Goal: Communication & Community: Answer question/provide support

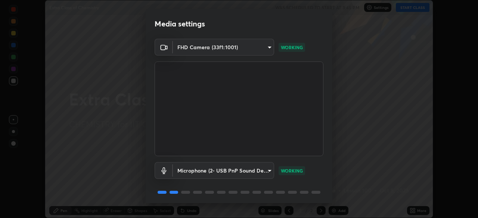
scroll to position [27, 0]
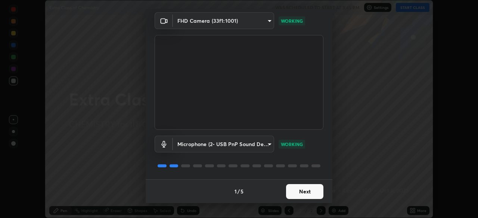
click at [303, 193] on button "Next" at bounding box center [304, 191] width 37 height 15
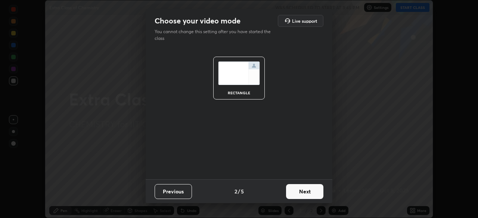
scroll to position [0, 0]
click at [305, 194] on button "Next" at bounding box center [304, 191] width 37 height 15
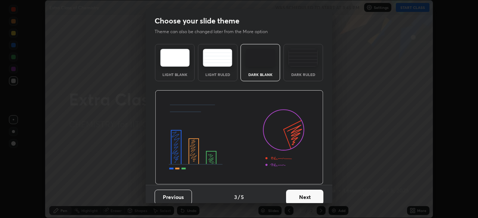
click at [307, 196] on button "Next" at bounding box center [304, 197] width 37 height 15
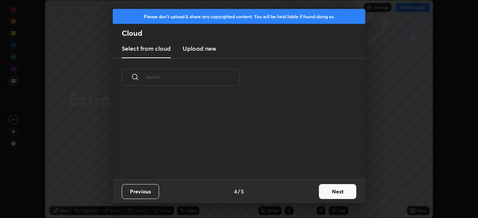
click at [315, 194] on div "Previous 4 / 5 Next" at bounding box center [239, 192] width 252 height 24
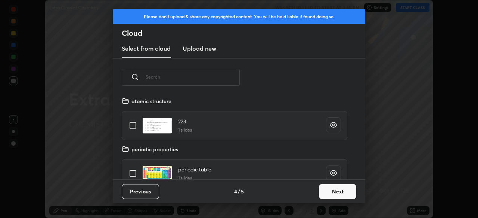
scroll to position [83, 240]
click at [333, 190] on button "Next" at bounding box center [337, 191] width 37 height 15
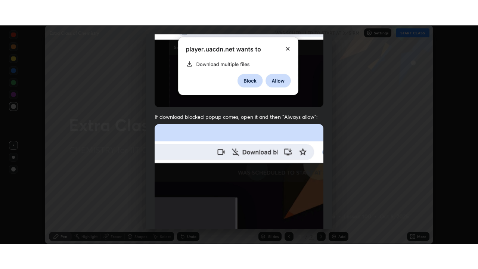
scroll to position [179, 0]
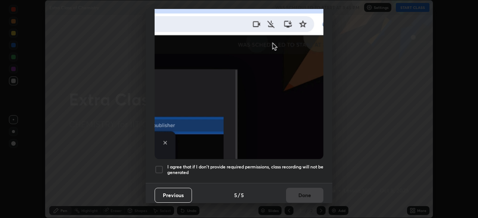
click at [156, 165] on div at bounding box center [159, 169] width 9 height 9
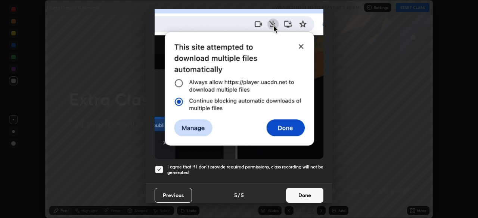
click at [300, 189] on button "Done" at bounding box center [304, 195] width 37 height 15
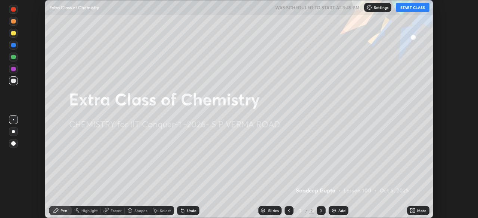
click at [411, 212] on icon at bounding box center [411, 212] width 2 height 2
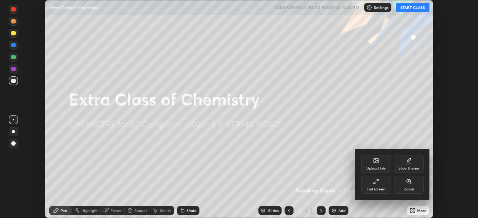
click at [381, 185] on div "Full screen" at bounding box center [376, 185] width 30 height 18
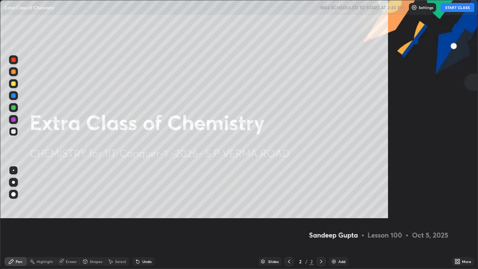
scroll to position [269, 478]
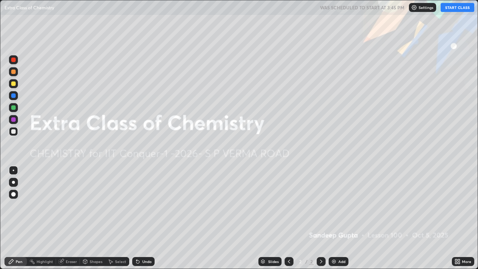
click at [448, 4] on button "START CLASS" at bounding box center [457, 7] width 34 height 9
click at [338, 218] on div "Add" at bounding box center [341, 261] width 7 height 4
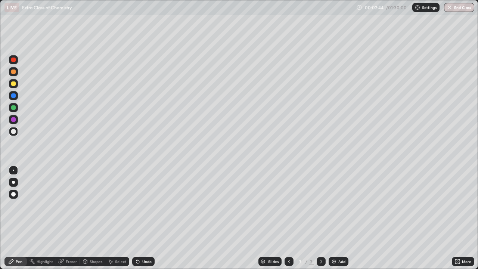
click at [99, 218] on div "Shapes" at bounding box center [92, 261] width 25 height 9
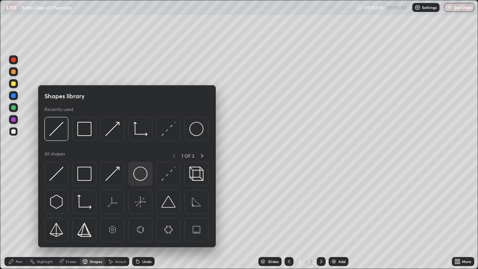
click at [141, 171] on img at bounding box center [140, 173] width 14 height 14
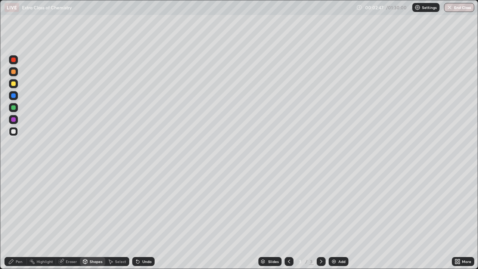
click at [102, 218] on div "Shapes" at bounding box center [92, 261] width 25 height 9
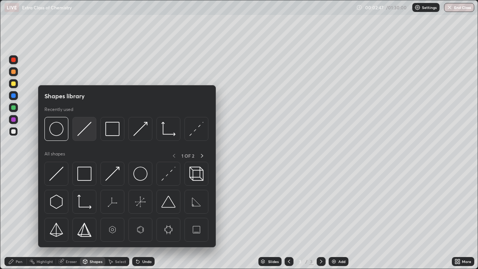
click at [88, 133] on img at bounding box center [84, 129] width 14 height 14
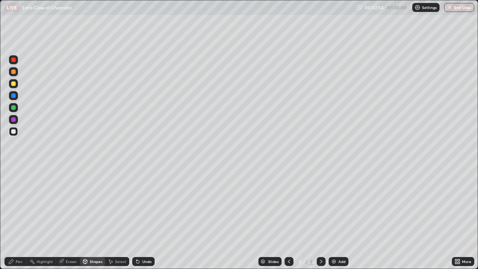
click at [21, 218] on div "Pen" at bounding box center [15, 261] width 22 height 9
click at [143, 218] on div "Undo" at bounding box center [143, 261] width 22 height 9
click at [143, 218] on div "Undo" at bounding box center [146, 261] width 9 height 4
click at [142, 218] on div "Undo" at bounding box center [146, 261] width 9 height 4
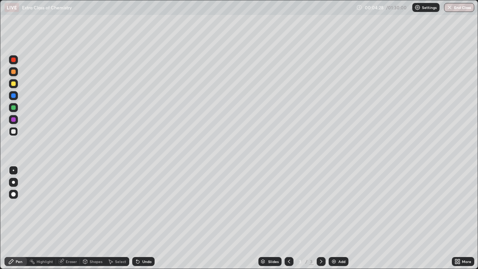
click at [143, 218] on div "Undo" at bounding box center [146, 261] width 9 height 4
click at [142, 218] on div "Undo" at bounding box center [146, 261] width 9 height 4
click at [143, 218] on div "Undo" at bounding box center [146, 261] width 9 height 4
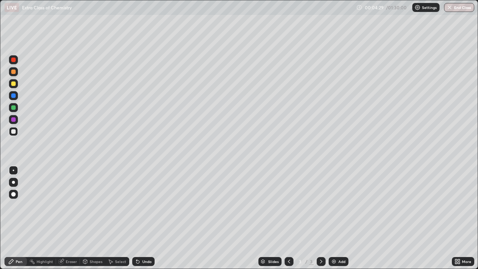
click at [144, 218] on div "Undo" at bounding box center [146, 261] width 9 height 4
click at [143, 218] on div "Undo" at bounding box center [146, 261] width 9 height 4
click at [142, 218] on div "Undo" at bounding box center [146, 261] width 9 height 4
click at [143, 218] on div "Undo" at bounding box center [146, 261] width 9 height 4
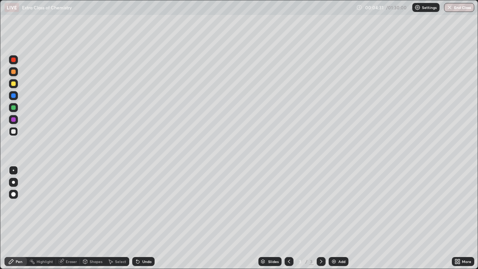
click at [144, 218] on div "Undo" at bounding box center [146, 261] width 9 height 4
click at [143, 218] on div "Undo" at bounding box center [146, 261] width 9 height 4
click at [89, 218] on div "Shapes" at bounding box center [92, 261] width 25 height 9
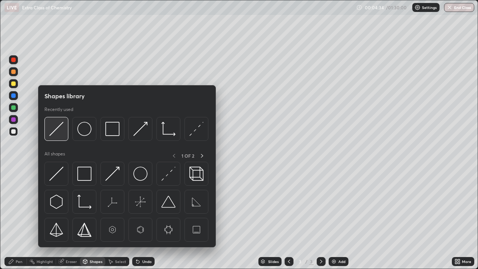
click at [63, 130] on img at bounding box center [56, 129] width 14 height 14
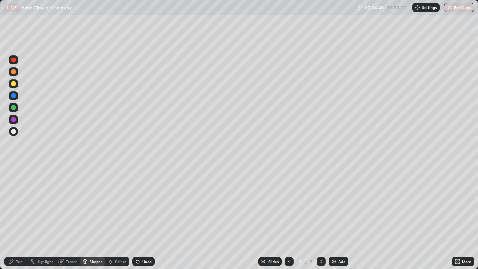
click at [20, 218] on div "Pen" at bounding box center [19, 261] width 7 height 4
click at [13, 83] on div at bounding box center [13, 83] width 4 height 4
click at [340, 218] on div "Add" at bounding box center [341, 261] width 7 height 4
click at [17, 84] on div at bounding box center [13, 83] width 9 height 9
click at [14, 106] on div at bounding box center [13, 107] width 4 height 4
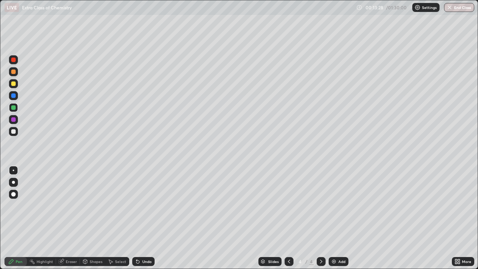
click at [340, 218] on div "Add" at bounding box center [341, 261] width 7 height 4
click at [93, 218] on div "Shapes" at bounding box center [96, 261] width 13 height 4
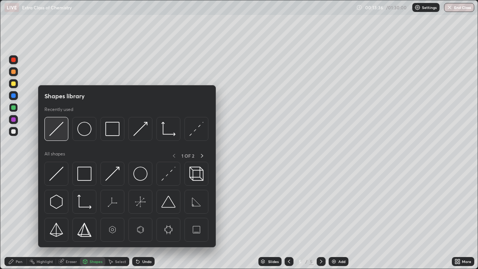
click at [62, 136] on div at bounding box center [56, 129] width 24 height 24
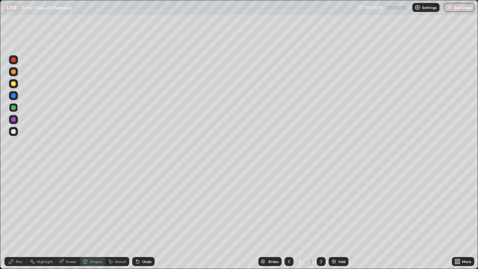
click at [17, 218] on div "Pen" at bounding box center [15, 261] width 22 height 9
click at [13, 133] on div at bounding box center [13, 131] width 4 height 4
click at [13, 122] on div at bounding box center [13, 119] width 9 height 9
click at [90, 218] on div "Shapes" at bounding box center [96, 261] width 13 height 4
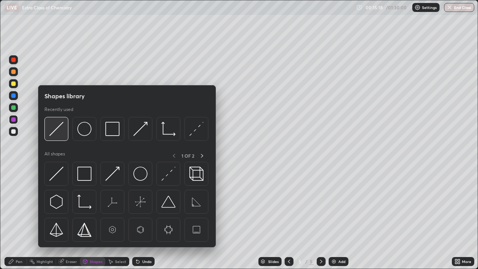
click at [59, 129] on img at bounding box center [56, 129] width 14 height 14
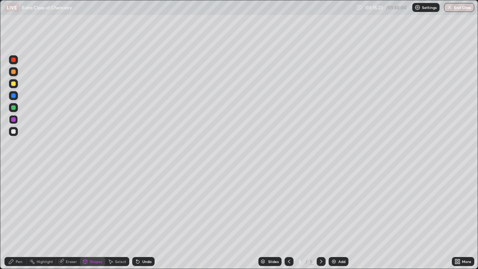
click at [19, 218] on div "Pen" at bounding box center [15, 261] width 22 height 9
click at [13, 129] on div at bounding box center [13, 131] width 4 height 4
click at [340, 218] on div "Add" at bounding box center [341, 261] width 7 height 4
click at [12, 84] on div at bounding box center [13, 83] width 4 height 4
click at [121, 218] on div "Select" at bounding box center [120, 261] width 11 height 4
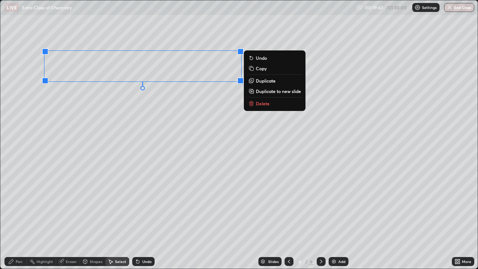
click at [169, 120] on div "0 ° Undo Copy Duplicate Duplicate to new slide Delete" at bounding box center [238, 134] width 477 height 268
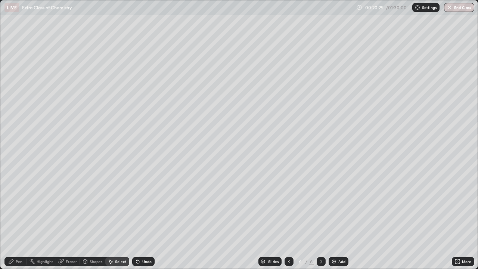
click at [16, 218] on div "Pen" at bounding box center [19, 261] width 7 height 4
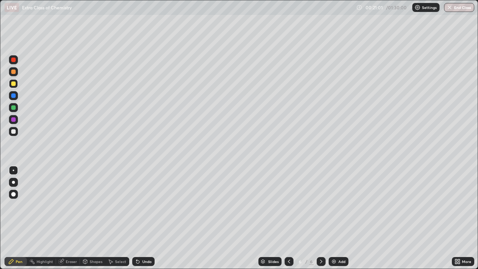
click at [142, 218] on div "Undo" at bounding box center [146, 261] width 9 height 4
click at [142, 218] on div "Undo" at bounding box center [143, 261] width 22 height 9
click at [93, 218] on div "Shapes" at bounding box center [96, 261] width 13 height 4
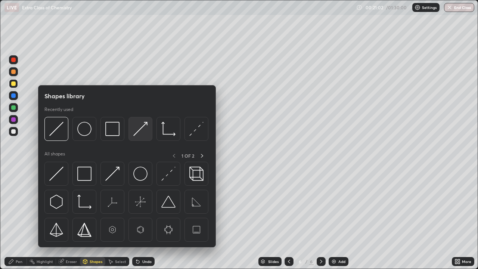
click at [141, 130] on img at bounding box center [140, 129] width 14 height 14
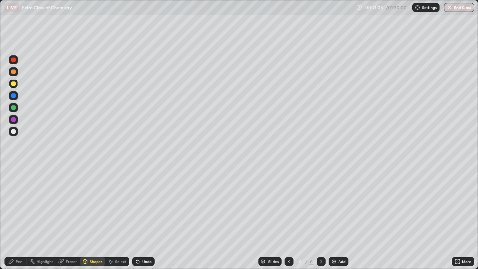
click at [19, 218] on div "Pen" at bounding box center [19, 261] width 7 height 4
click at [15, 106] on div at bounding box center [13, 107] width 9 height 9
click at [14, 131] on div at bounding box center [13, 131] width 4 height 4
click at [339, 218] on div "Add" at bounding box center [341, 261] width 7 height 4
click at [10, 83] on div at bounding box center [13, 83] width 9 height 9
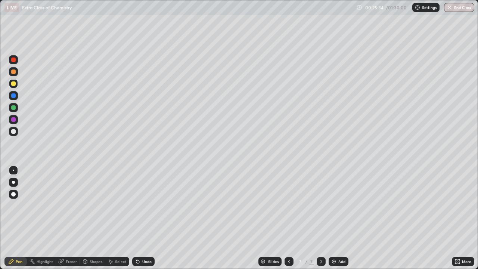
click at [95, 218] on div "Shapes" at bounding box center [96, 261] width 13 height 4
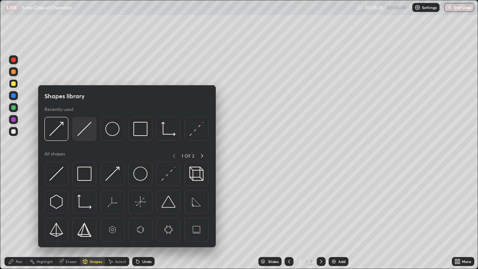
click at [85, 134] on img at bounding box center [84, 129] width 14 height 14
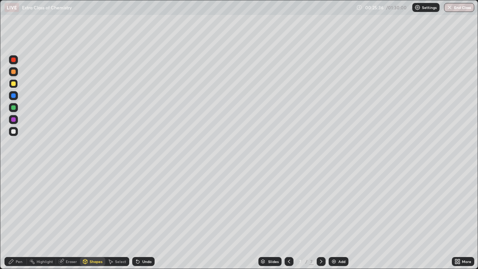
click at [13, 109] on div at bounding box center [13, 107] width 4 height 4
click at [16, 218] on div "Pen" at bounding box center [19, 261] width 7 height 4
click at [13, 135] on div at bounding box center [13, 131] width 9 height 9
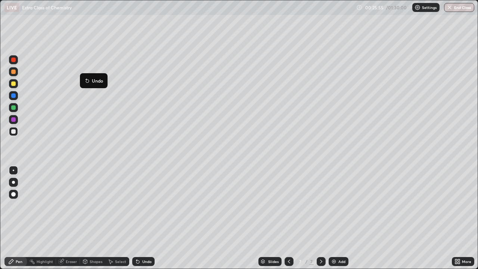
click at [101, 76] on button "Undo" at bounding box center [94, 80] width 22 height 9
click at [144, 218] on div "Undo" at bounding box center [146, 261] width 9 height 4
click at [142, 218] on div "Undo" at bounding box center [146, 261] width 9 height 4
click at [140, 218] on div "Undo" at bounding box center [143, 261] width 22 height 9
click at [136, 218] on icon at bounding box center [136, 259] width 1 height 1
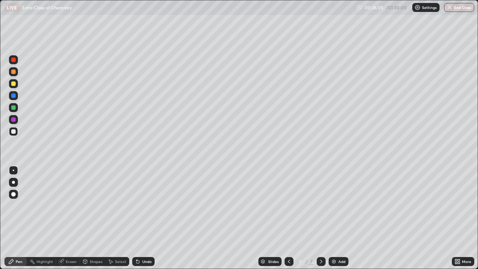
click at [143, 218] on div "Undo" at bounding box center [146, 261] width 9 height 4
click at [146, 218] on div "Undo" at bounding box center [146, 261] width 9 height 4
click at [147, 218] on div "Undo" at bounding box center [146, 261] width 9 height 4
click at [146, 218] on div "Undo" at bounding box center [146, 261] width 9 height 4
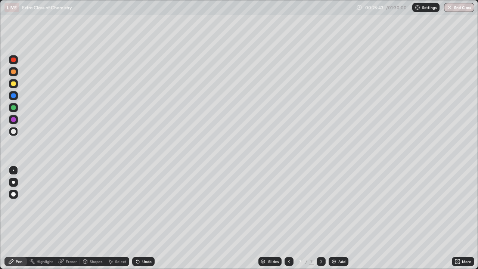
click at [147, 218] on div "Undo" at bounding box center [143, 261] width 22 height 9
click at [14, 84] on div at bounding box center [13, 83] width 4 height 4
click at [90, 218] on div "Shapes" at bounding box center [96, 261] width 13 height 4
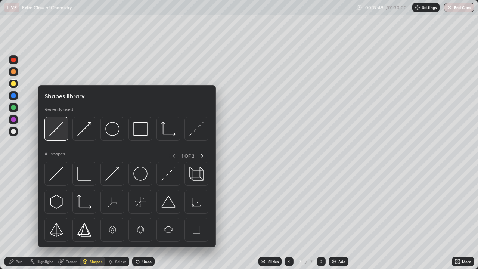
click at [56, 135] on img at bounding box center [56, 129] width 14 height 14
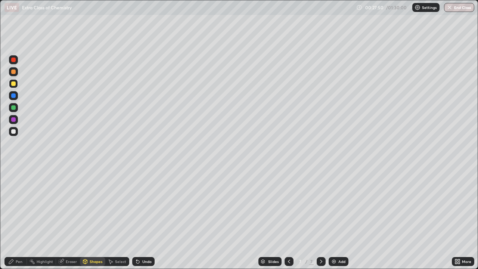
click at [14, 131] on div at bounding box center [13, 131] width 4 height 4
click at [13, 218] on icon at bounding box center [11, 261] width 6 height 6
click at [145, 218] on div "Undo" at bounding box center [143, 261] width 22 height 9
click at [14, 107] on div at bounding box center [13, 107] width 4 height 4
click at [11, 130] on div at bounding box center [13, 131] width 9 height 9
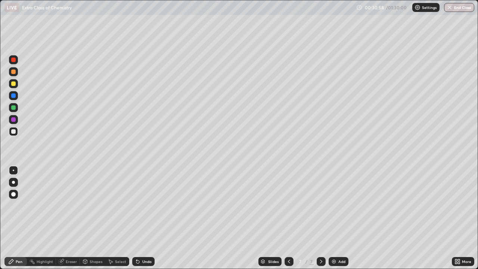
click at [338, 218] on div "Add" at bounding box center [338, 261] width 20 height 9
click at [15, 130] on div at bounding box center [13, 131] width 4 height 4
click at [91, 218] on div "Shapes" at bounding box center [96, 261] width 13 height 4
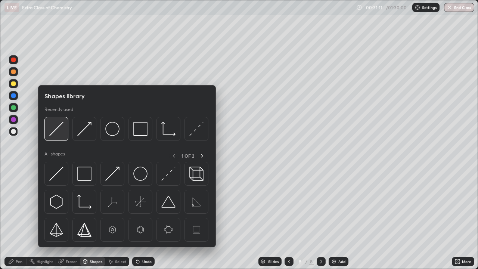
click at [55, 130] on img at bounding box center [56, 129] width 14 height 14
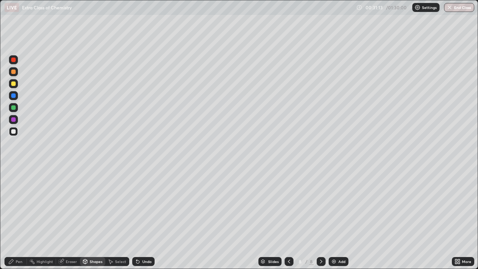
click at [12, 87] on div at bounding box center [13, 83] width 9 height 9
click at [17, 218] on div "Pen" at bounding box center [15, 261] width 22 height 9
click at [12, 131] on div at bounding box center [13, 131] width 4 height 4
click at [147, 218] on div "Undo" at bounding box center [143, 261] width 22 height 9
click at [13, 107] on div at bounding box center [13, 107] width 4 height 4
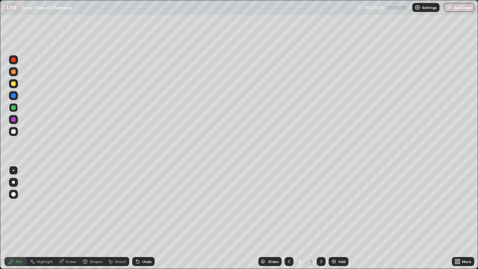
click at [292, 218] on div at bounding box center [288, 261] width 9 height 9
click at [74, 218] on div "Eraser" at bounding box center [71, 261] width 11 height 4
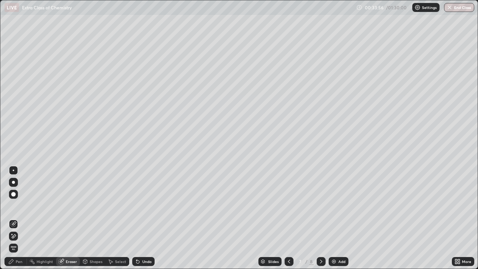
click at [15, 218] on icon at bounding box center [13, 236] width 6 height 6
click at [17, 218] on div "Pen" at bounding box center [19, 261] width 7 height 4
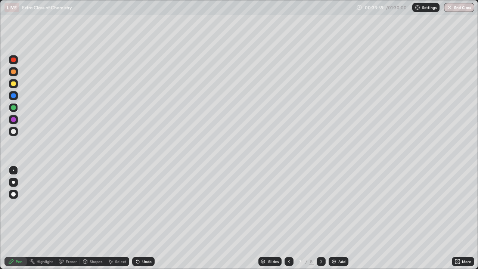
click at [16, 218] on div "Pen" at bounding box center [19, 261] width 7 height 4
click at [13, 133] on div at bounding box center [13, 131] width 4 height 4
click at [94, 218] on div "Shapes" at bounding box center [92, 261] width 25 height 9
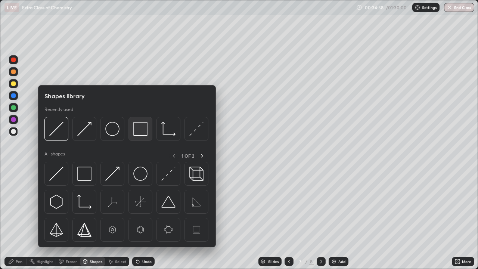
click at [142, 134] on img at bounding box center [140, 129] width 14 height 14
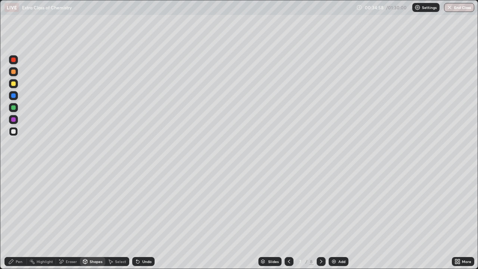
click at [15, 117] on div at bounding box center [13, 119] width 9 height 9
click at [18, 218] on div "Pen" at bounding box center [19, 261] width 7 height 4
click at [319, 218] on icon at bounding box center [321, 261] width 6 height 6
click at [13, 133] on div at bounding box center [13, 131] width 4 height 4
click at [15, 82] on div at bounding box center [13, 83] width 4 height 4
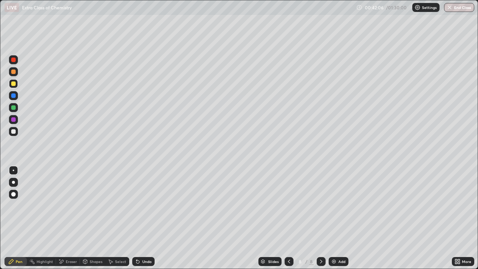
click at [338, 218] on div "Add" at bounding box center [341, 261] width 7 height 4
click at [172, 130] on icon at bounding box center [171, 129] width 1 height 1
click at [142, 218] on div "Undo" at bounding box center [146, 261] width 9 height 4
click at [140, 218] on div "Undo" at bounding box center [143, 261] width 22 height 9
click at [142, 218] on div "Undo" at bounding box center [143, 261] width 22 height 9
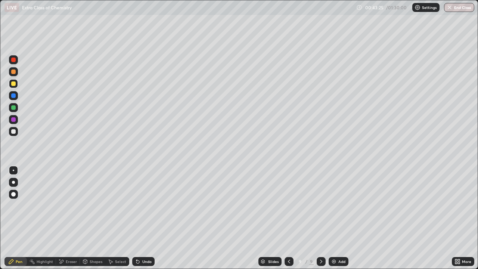
click at [67, 218] on div "Eraser" at bounding box center [71, 261] width 11 height 4
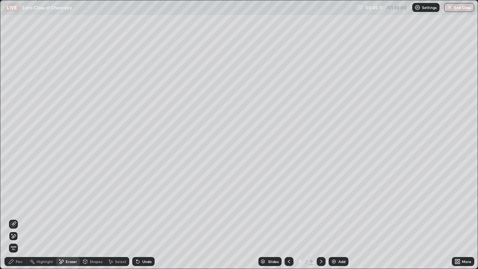
click at [16, 218] on div "Pen" at bounding box center [19, 261] width 7 height 4
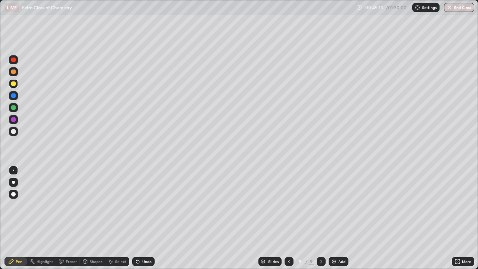
click at [17, 129] on div at bounding box center [13, 131] width 9 height 9
click at [144, 218] on div "Undo" at bounding box center [146, 261] width 9 height 4
click at [142, 218] on div "Undo" at bounding box center [143, 261] width 22 height 9
click at [93, 218] on div "Shapes" at bounding box center [92, 261] width 25 height 9
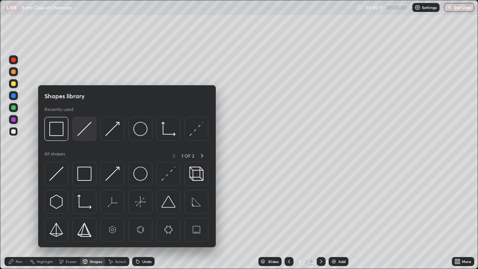
click at [85, 131] on img at bounding box center [84, 129] width 14 height 14
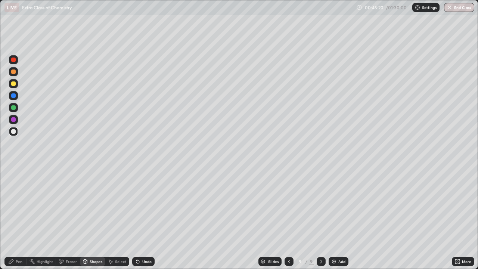
click at [17, 218] on div "Pen" at bounding box center [15, 261] width 22 height 9
click at [144, 218] on div "Undo" at bounding box center [146, 261] width 9 height 4
click at [97, 218] on div "Shapes" at bounding box center [92, 261] width 25 height 9
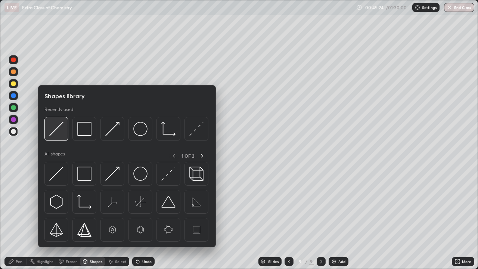
click at [62, 129] on img at bounding box center [56, 129] width 14 height 14
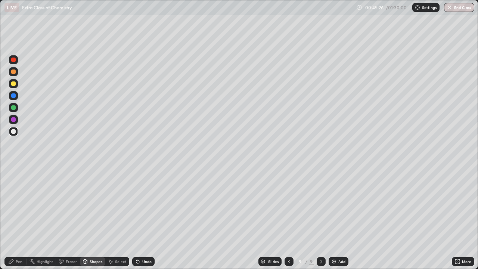
click at [143, 218] on div "Undo" at bounding box center [146, 261] width 9 height 4
click at [16, 218] on div "Pen" at bounding box center [15, 261] width 22 height 9
click at [144, 218] on div "Undo" at bounding box center [146, 261] width 9 height 4
click at [141, 218] on div "Undo" at bounding box center [143, 261] width 22 height 9
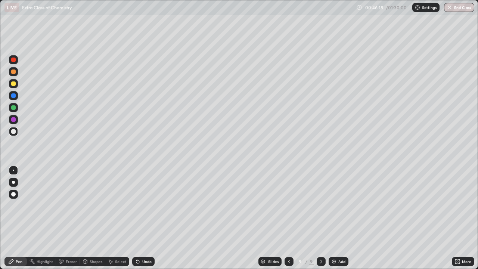
click at [65, 218] on div "Eraser" at bounding box center [68, 261] width 24 height 9
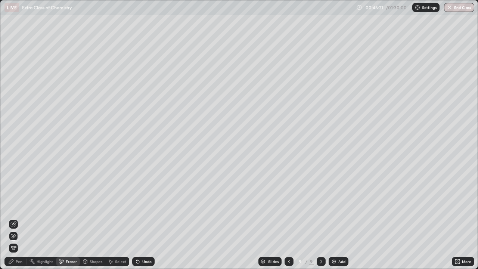
click at [15, 218] on div "Pen" at bounding box center [15, 261] width 22 height 9
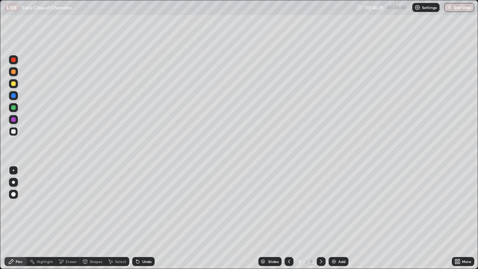
click at [146, 218] on div "Undo" at bounding box center [146, 261] width 9 height 4
click at [144, 218] on div "Undo" at bounding box center [146, 261] width 9 height 4
click at [145, 218] on div "Undo" at bounding box center [143, 261] width 22 height 9
click at [144, 218] on div "Undo" at bounding box center [143, 261] width 22 height 9
click at [144, 218] on div "Undo" at bounding box center [146, 261] width 9 height 4
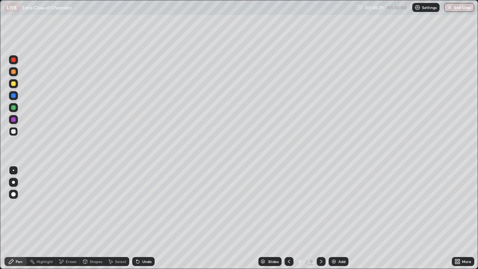
click at [144, 218] on div "Undo" at bounding box center [146, 261] width 9 height 4
click at [141, 218] on div "Undo" at bounding box center [143, 261] width 22 height 9
click at [140, 218] on div "Undo" at bounding box center [143, 261] width 22 height 9
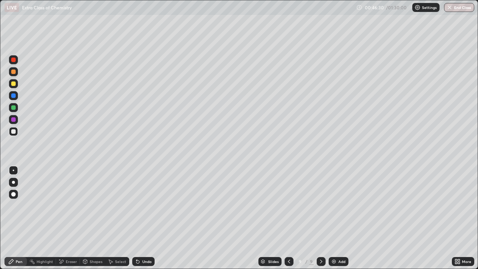
click at [137, 218] on div "Undo" at bounding box center [143, 261] width 22 height 9
click at [135, 218] on div "Undo" at bounding box center [143, 261] width 22 height 9
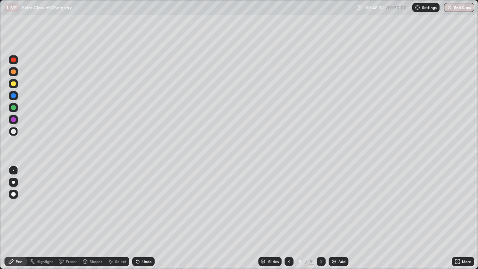
click at [136, 218] on icon at bounding box center [137, 261] width 3 height 3
click at [15, 85] on div at bounding box center [13, 83] width 4 height 4
click at [142, 218] on div "Undo" at bounding box center [146, 261] width 9 height 4
click at [142, 218] on div "Undo" at bounding box center [143, 261] width 22 height 9
click at [143, 218] on div "Undo" at bounding box center [146, 261] width 9 height 4
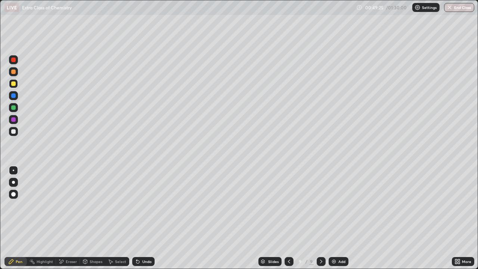
click at [14, 131] on div at bounding box center [13, 131] width 4 height 4
click at [332, 218] on div "Add" at bounding box center [338, 261] width 20 height 9
click at [13, 84] on div at bounding box center [13, 83] width 4 height 4
click at [91, 218] on div "Shapes" at bounding box center [96, 261] width 13 height 4
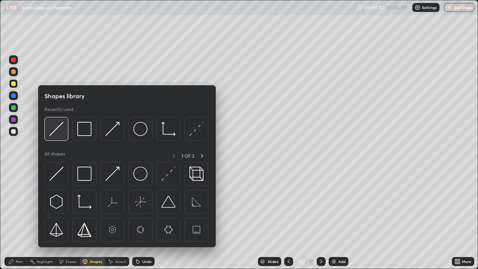
click at [58, 132] on img at bounding box center [56, 129] width 14 height 14
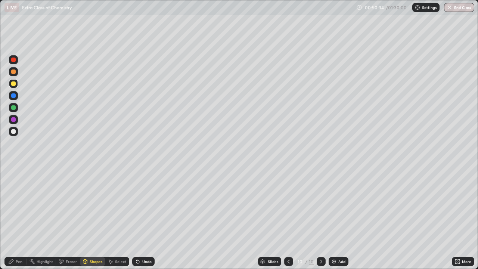
click at [15, 131] on div at bounding box center [13, 131] width 4 height 4
click at [19, 218] on div "Pen" at bounding box center [19, 261] width 7 height 4
click at [68, 218] on div "Eraser" at bounding box center [71, 261] width 11 height 4
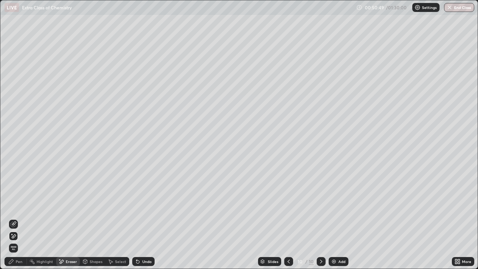
click at [21, 218] on div "Pen" at bounding box center [19, 261] width 7 height 4
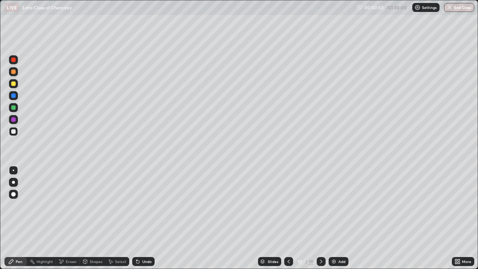
click at [97, 218] on div "Shapes" at bounding box center [96, 261] width 13 height 4
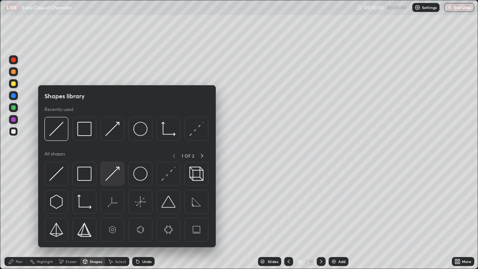
click at [110, 175] on img at bounding box center [112, 173] width 14 height 14
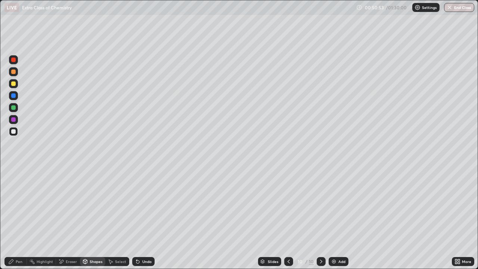
click at [19, 218] on div "Pen" at bounding box center [19, 261] width 7 height 4
click at [15, 82] on div at bounding box center [13, 83] width 4 height 4
click at [15, 129] on div at bounding box center [13, 131] width 9 height 9
click at [98, 218] on div "Shapes" at bounding box center [96, 261] width 13 height 4
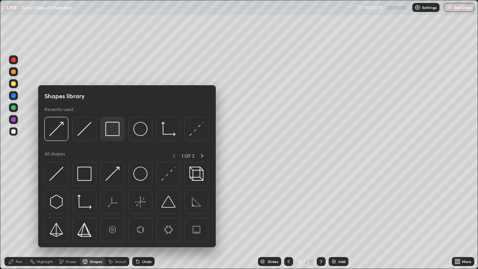
click at [115, 137] on div at bounding box center [112, 129] width 24 height 24
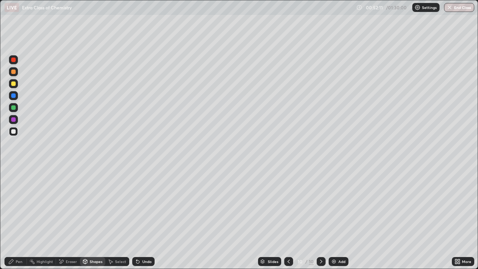
click at [15, 107] on div at bounding box center [13, 107] width 4 height 4
click at [333, 218] on img at bounding box center [334, 261] width 6 height 6
click at [18, 218] on div "Pen" at bounding box center [19, 261] width 7 height 4
click at [96, 218] on div "Shapes" at bounding box center [96, 261] width 13 height 4
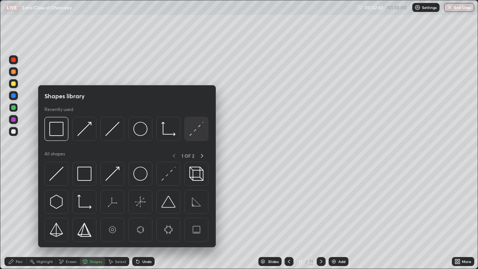
click at [193, 134] on img at bounding box center [196, 129] width 14 height 14
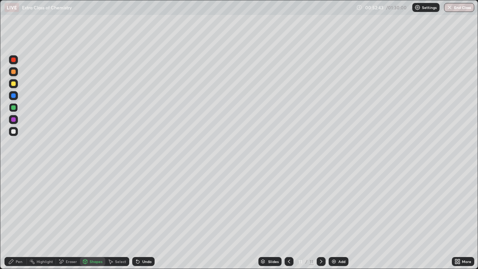
click at [17, 218] on div "Pen" at bounding box center [19, 261] width 7 height 4
click at [12, 131] on div at bounding box center [13, 131] width 4 height 4
click at [328, 218] on div "Slides 11 / 11 Add" at bounding box center [303, 261] width 297 height 15
click at [332, 218] on img at bounding box center [334, 261] width 6 height 6
click at [13, 84] on div at bounding box center [13, 83] width 4 height 4
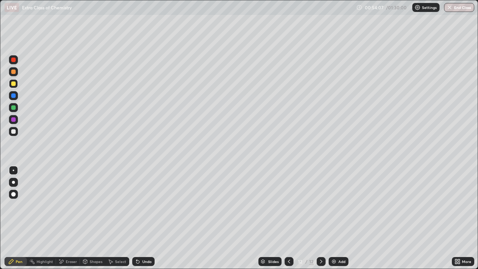
click at [91, 218] on div "Shapes" at bounding box center [96, 261] width 13 height 4
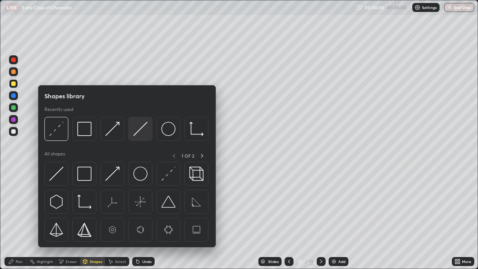
click at [140, 134] on img at bounding box center [140, 129] width 14 height 14
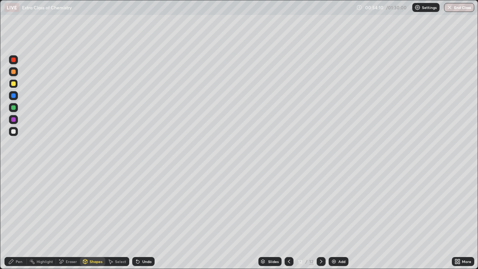
click at [14, 134] on div at bounding box center [13, 131] width 9 height 9
click at [13, 218] on icon at bounding box center [11, 261] width 4 height 4
click at [110, 218] on icon at bounding box center [111, 261] width 4 height 4
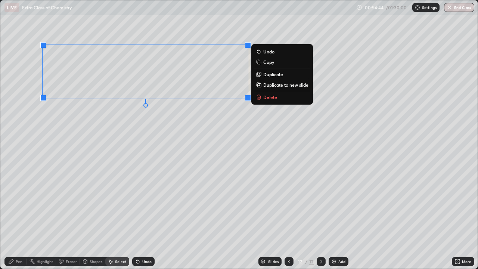
click at [271, 75] on p "Duplicate" at bounding box center [273, 74] width 20 height 6
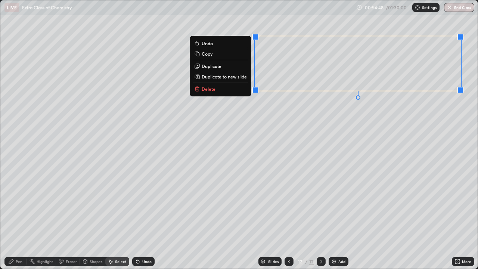
click at [235, 68] on button "Duplicate" at bounding box center [221, 66] width 56 height 9
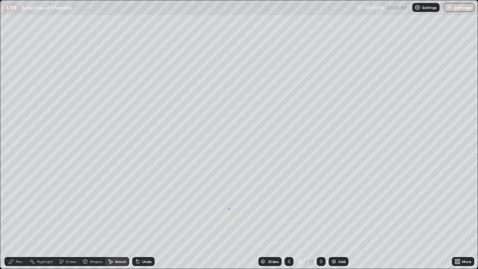
click at [228, 208] on div "0 ° Undo Copy Duplicate Duplicate to new slide Delete" at bounding box center [238, 134] width 477 height 268
click at [73, 218] on div "Eraser" at bounding box center [68, 261] width 24 height 9
click at [18, 218] on div "Pen" at bounding box center [15, 261] width 22 height 9
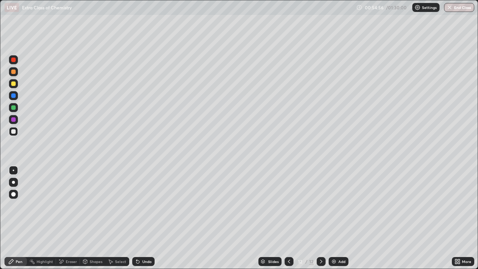
click at [17, 82] on div at bounding box center [13, 83] width 9 height 9
click at [91, 218] on div "Shapes" at bounding box center [96, 261] width 13 height 4
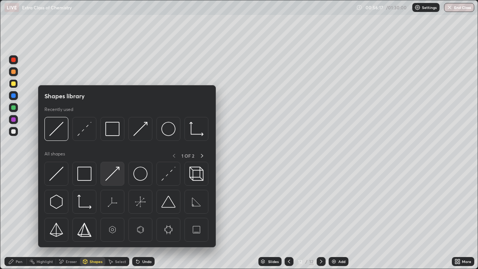
click at [112, 172] on img at bounding box center [112, 173] width 14 height 14
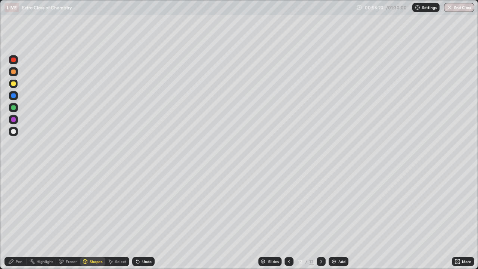
click at [13, 218] on icon at bounding box center [11, 261] width 6 height 6
click at [13, 131] on div at bounding box center [13, 131] width 4 height 4
click at [142, 218] on div "Undo" at bounding box center [146, 261] width 9 height 4
click at [340, 218] on div "Add" at bounding box center [341, 261] width 7 height 4
click at [288, 218] on icon at bounding box center [289, 261] width 6 height 6
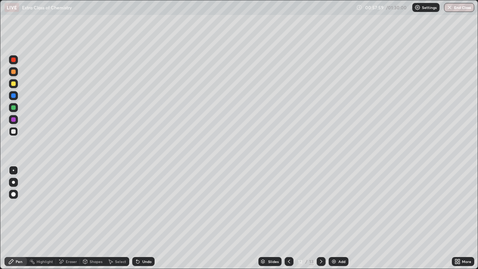
click at [323, 218] on icon at bounding box center [321, 261] width 6 height 6
click at [12, 106] on div at bounding box center [13, 107] width 4 height 4
click at [288, 218] on icon at bounding box center [289, 261] width 6 height 6
click at [289, 218] on icon at bounding box center [289, 261] width 6 height 6
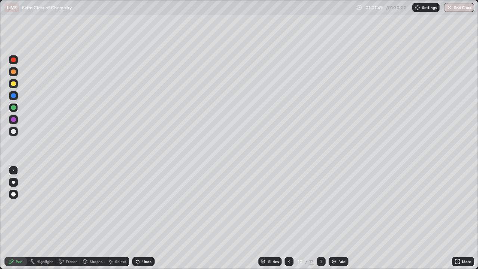
click at [320, 218] on icon at bounding box center [321, 261] width 6 height 6
click at [319, 218] on icon at bounding box center [321, 261] width 6 height 6
click at [15, 82] on div at bounding box center [13, 83] width 4 height 4
click at [142, 218] on div "Undo" at bounding box center [146, 261] width 9 height 4
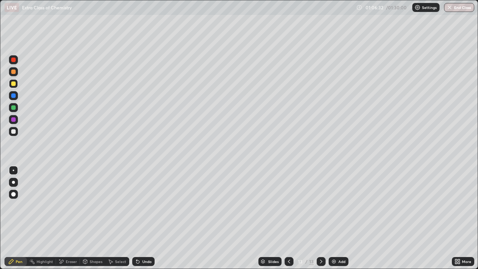
click at [335, 218] on img at bounding box center [334, 261] width 6 height 6
click at [13, 131] on div at bounding box center [13, 131] width 4 height 4
click at [145, 218] on div "Undo" at bounding box center [146, 261] width 9 height 4
click at [143, 218] on div "Undo" at bounding box center [146, 261] width 9 height 4
click at [91, 218] on div "Shapes" at bounding box center [96, 261] width 13 height 4
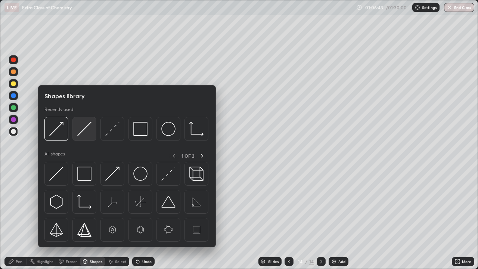
click at [86, 138] on div at bounding box center [84, 129] width 24 height 24
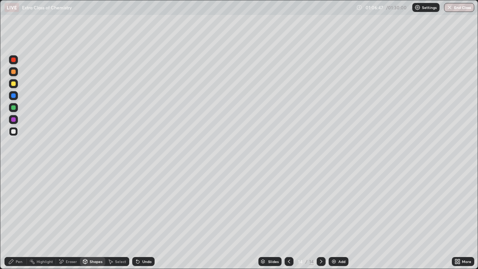
click at [16, 218] on div "Pen" at bounding box center [19, 261] width 7 height 4
click at [68, 218] on div "Eraser" at bounding box center [68, 261] width 24 height 9
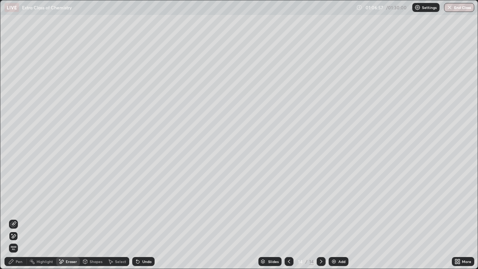
click at [96, 218] on div "Shapes" at bounding box center [96, 261] width 13 height 4
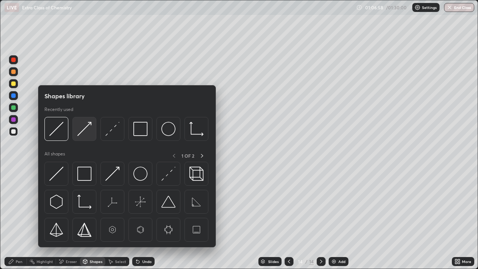
click at [86, 129] on img at bounding box center [84, 129] width 14 height 14
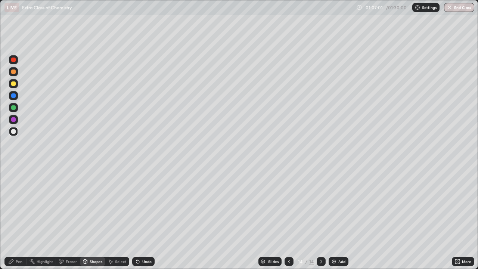
click at [22, 218] on div "Pen" at bounding box center [15, 261] width 22 height 9
click at [18, 218] on div "Pen" at bounding box center [19, 261] width 7 height 4
click at [94, 218] on div "Shapes" at bounding box center [96, 261] width 13 height 4
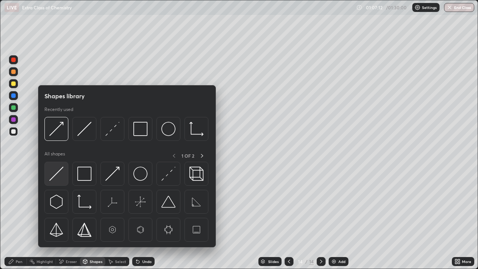
click at [58, 175] on img at bounding box center [56, 173] width 14 height 14
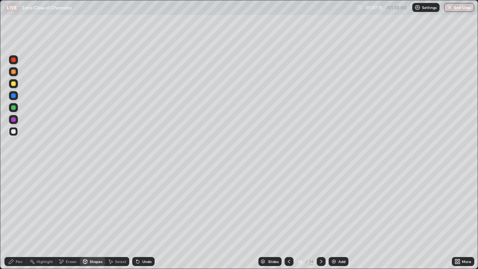
click at [16, 218] on div "Pen" at bounding box center [19, 261] width 7 height 4
click at [144, 218] on div "Undo" at bounding box center [146, 261] width 9 height 4
click at [102, 218] on div "Shapes" at bounding box center [92, 261] width 25 height 9
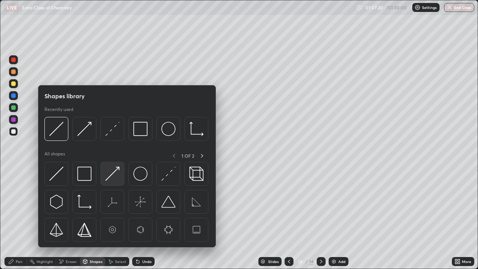
click at [112, 179] on img at bounding box center [112, 173] width 14 height 14
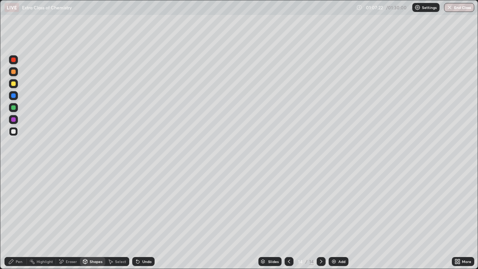
click at [20, 218] on div "Pen" at bounding box center [19, 261] width 7 height 4
click at [379, 70] on button "Undo" at bounding box center [388, 74] width 22 height 9
click at [338, 218] on div "Add" at bounding box center [341, 261] width 7 height 4
click at [12, 84] on div at bounding box center [13, 83] width 4 height 4
click at [142, 218] on div "Undo" at bounding box center [146, 261] width 9 height 4
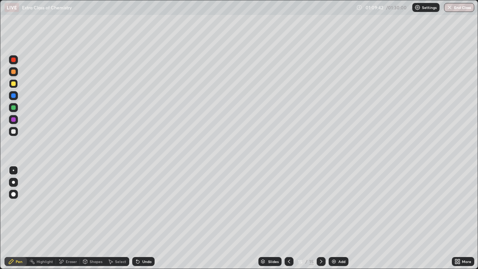
click at [90, 218] on div "Shapes" at bounding box center [96, 261] width 13 height 4
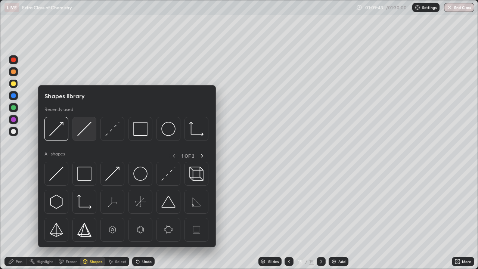
click at [87, 133] on img at bounding box center [84, 129] width 14 height 14
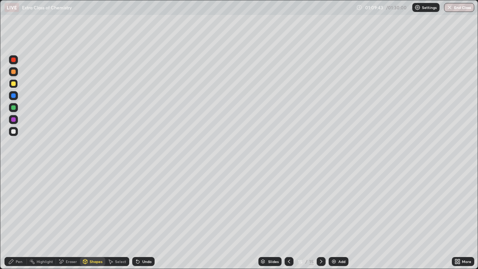
click at [13, 108] on div at bounding box center [13, 107] width 4 height 4
click at [15, 218] on div "Pen" at bounding box center [15, 261] width 22 height 9
click at [12, 131] on div at bounding box center [13, 131] width 4 height 4
click at [139, 218] on icon at bounding box center [138, 261] width 6 height 6
click at [97, 218] on div "Shapes" at bounding box center [96, 261] width 13 height 4
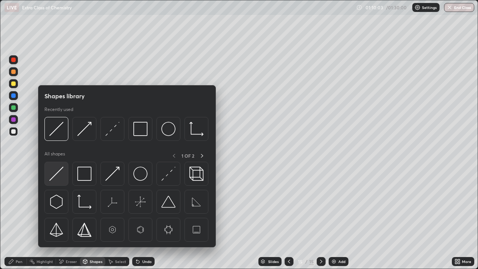
click at [62, 174] on img at bounding box center [56, 173] width 14 height 14
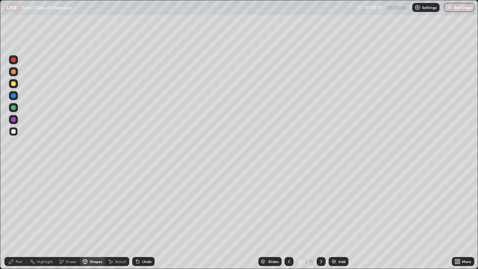
click at [15, 218] on div "Pen" at bounding box center [15, 261] width 22 height 9
click at [140, 218] on div "Undo" at bounding box center [143, 261] width 22 height 9
click at [136, 218] on icon at bounding box center [138, 261] width 6 height 6
click at [136, 218] on icon at bounding box center [136, 259] width 1 height 1
click at [140, 218] on div "Undo" at bounding box center [143, 261] width 22 height 9
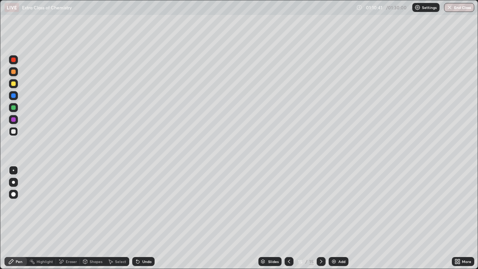
click at [142, 218] on div "Undo" at bounding box center [143, 261] width 22 height 9
click at [340, 218] on div "Add" at bounding box center [341, 261] width 7 height 4
click at [14, 84] on div at bounding box center [13, 83] width 4 height 4
click at [96, 218] on div "Shapes" at bounding box center [96, 261] width 13 height 4
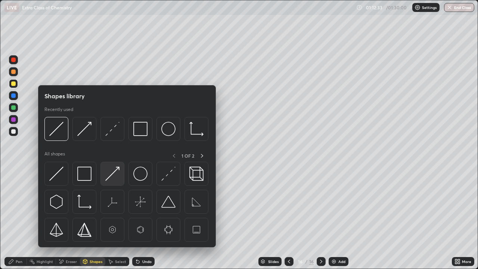
click at [113, 177] on img at bounding box center [112, 173] width 14 height 14
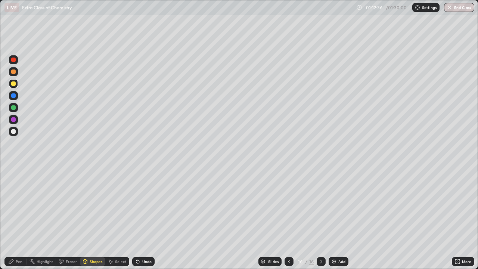
click at [18, 218] on div "Pen" at bounding box center [19, 261] width 7 height 4
click at [91, 218] on div "Shapes" at bounding box center [96, 261] width 13 height 4
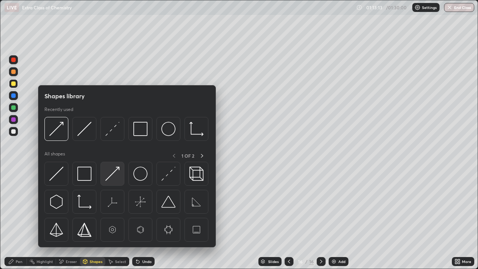
click at [110, 177] on img at bounding box center [112, 173] width 14 height 14
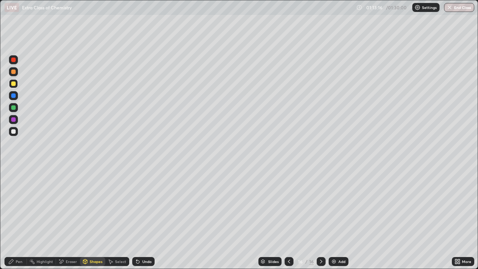
click at [19, 218] on div "Pen" at bounding box center [19, 261] width 7 height 4
click at [288, 218] on icon at bounding box center [289, 261] width 6 height 6
click at [318, 218] on icon at bounding box center [321, 261] width 6 height 6
click at [14, 130] on div at bounding box center [13, 131] width 4 height 4
click at [332, 218] on img at bounding box center [334, 261] width 6 height 6
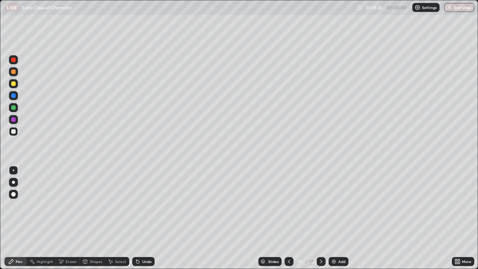
click at [85, 218] on icon at bounding box center [85, 262] width 0 height 3
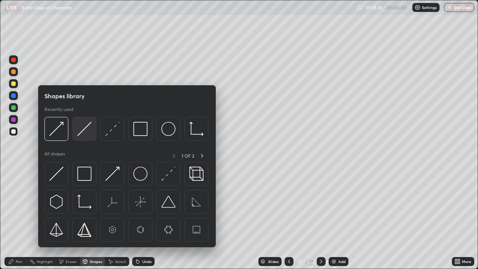
click at [85, 133] on img at bounding box center [84, 129] width 14 height 14
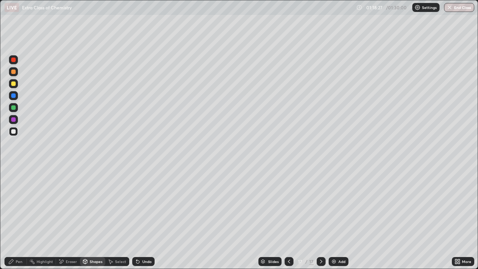
click at [12, 130] on div at bounding box center [13, 131] width 4 height 4
click at [143, 218] on div "Undo" at bounding box center [146, 261] width 9 height 4
click at [13, 218] on div "Pen" at bounding box center [15, 261] width 22 height 9
click at [14, 108] on div at bounding box center [13, 107] width 4 height 4
click at [12, 133] on div at bounding box center [13, 131] width 4 height 4
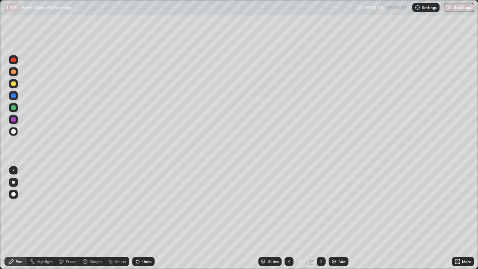
click at [14, 121] on div at bounding box center [13, 119] width 4 height 4
click at [16, 133] on div at bounding box center [13, 131] width 9 height 9
click at [334, 218] on img at bounding box center [334, 261] width 6 height 6
click at [13, 84] on div at bounding box center [13, 83] width 4 height 4
click at [16, 131] on div at bounding box center [13, 131] width 9 height 9
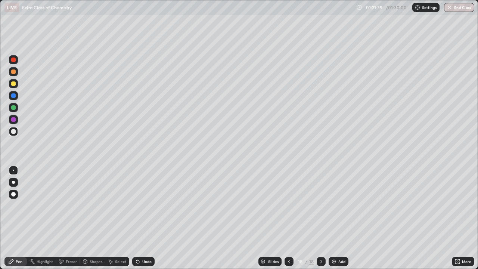
click at [142, 218] on div "Undo" at bounding box center [143, 261] width 22 height 9
click at [340, 218] on div "Add" at bounding box center [341, 261] width 7 height 4
click at [13, 131] on div at bounding box center [13, 131] width 4 height 4
click at [13, 84] on div at bounding box center [13, 83] width 4 height 4
click at [10, 131] on div at bounding box center [13, 131] width 9 height 9
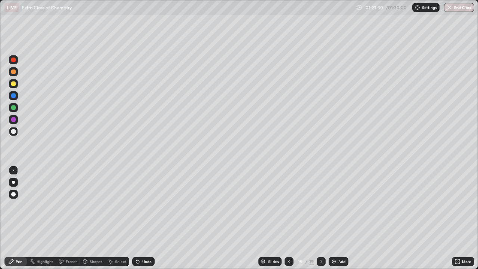
click at [11, 106] on div at bounding box center [13, 107] width 4 height 4
click at [15, 129] on div at bounding box center [13, 131] width 4 height 4
click at [137, 218] on icon at bounding box center [137, 261] width 3 height 3
click at [15, 106] on div at bounding box center [13, 107] width 4 height 4
click at [15, 130] on div at bounding box center [13, 131] width 4 height 4
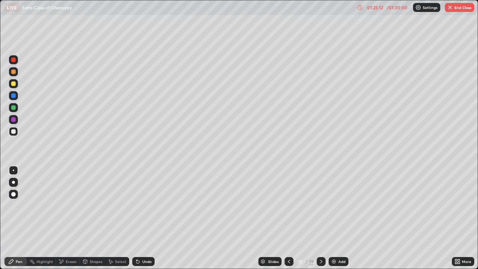
click at [289, 218] on div at bounding box center [288, 261] width 9 height 9
click at [288, 218] on icon at bounding box center [289, 261] width 6 height 6
click at [284, 218] on div at bounding box center [288, 261] width 9 height 9
click at [320, 218] on icon at bounding box center [321, 261] width 6 height 6
click at [321, 218] on icon at bounding box center [321, 261] width 6 height 6
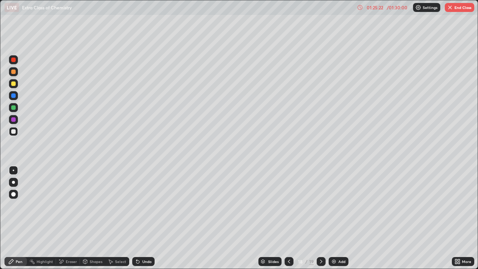
click at [321, 218] on icon at bounding box center [321, 261] width 6 height 6
click at [288, 218] on icon at bounding box center [289, 261] width 2 height 4
click at [288, 218] on icon at bounding box center [289, 261] width 6 height 6
click at [385, 6] on div "/ 01:30:00" at bounding box center [396, 7] width 23 height 4
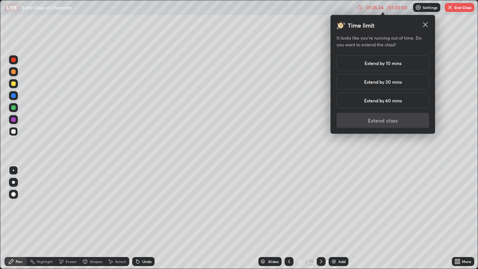
click at [381, 62] on h5 "Extend by 10 mins" at bounding box center [382, 63] width 37 height 7
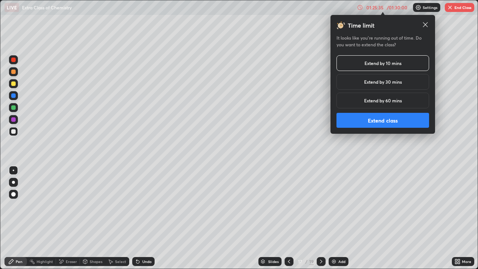
click at [380, 121] on button "Extend class" at bounding box center [382, 120] width 93 height 15
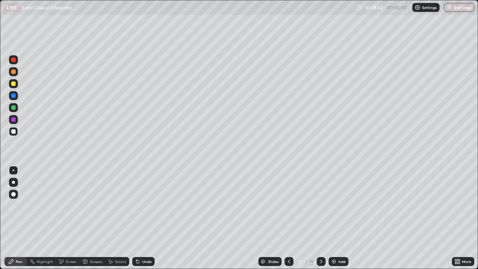
click at [320, 218] on icon at bounding box center [321, 261] width 6 height 6
click at [321, 218] on icon at bounding box center [321, 261] width 6 height 6
click at [115, 218] on div "Select" at bounding box center [120, 261] width 11 height 4
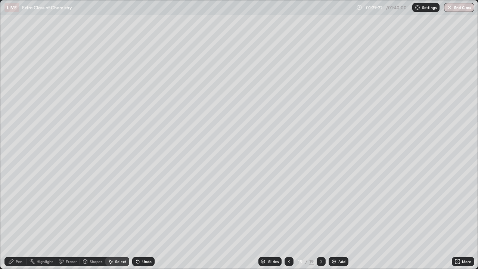
click at [18, 218] on div "Pen" at bounding box center [19, 261] width 7 height 4
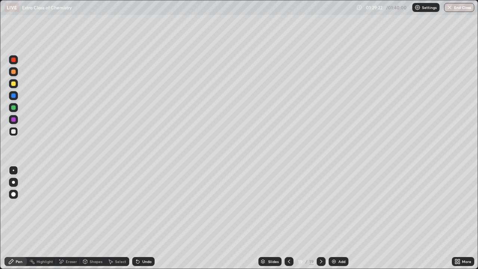
click at [13, 133] on div at bounding box center [13, 131] width 4 height 4
click at [462, 6] on button "End Class" at bounding box center [459, 7] width 30 height 9
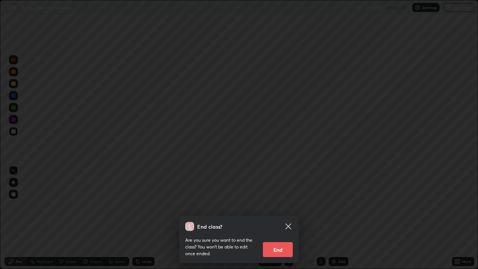
click at [288, 218] on button "End" at bounding box center [278, 249] width 30 height 15
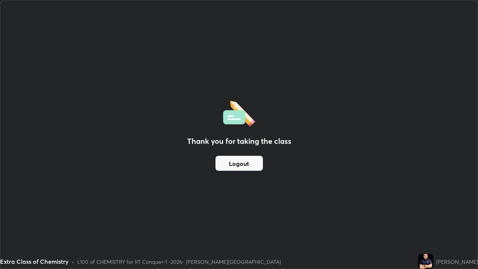
click at [234, 163] on button "Logout" at bounding box center [238, 163] width 47 height 15
